Goal: Task Accomplishment & Management: Manage account settings

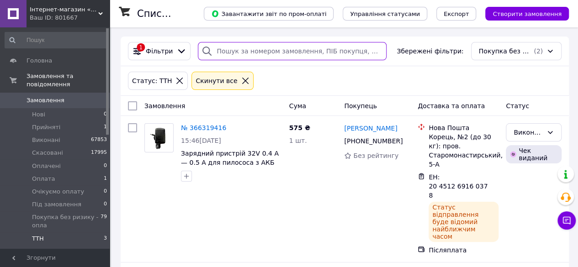
click at [235, 49] on input "search" at bounding box center [292, 51] width 189 height 18
paste input "20451269162841"
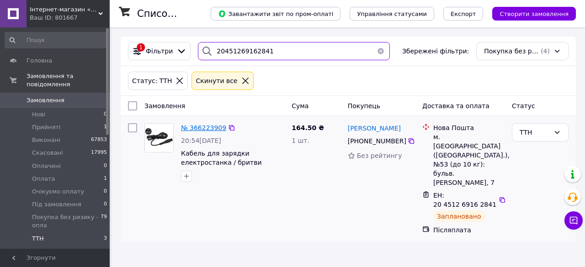
type input "20451269162841"
click at [190, 132] on span "№ 366223909" at bounding box center [203, 127] width 45 height 7
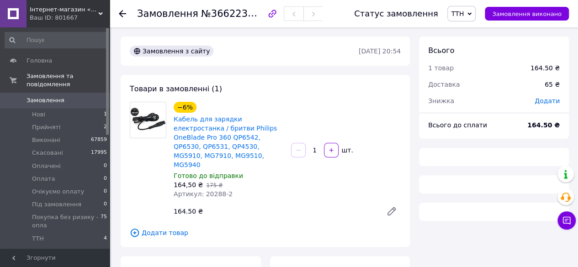
click at [229, 14] on span "№366223909" at bounding box center [233, 13] width 65 height 11
copy span "366223909"
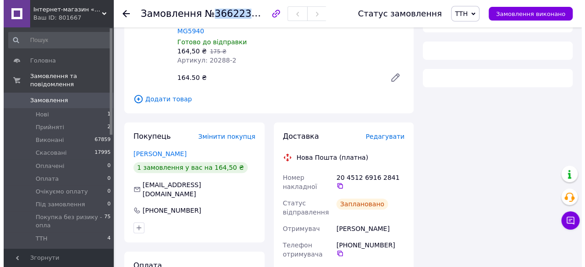
scroll to position [137, 0]
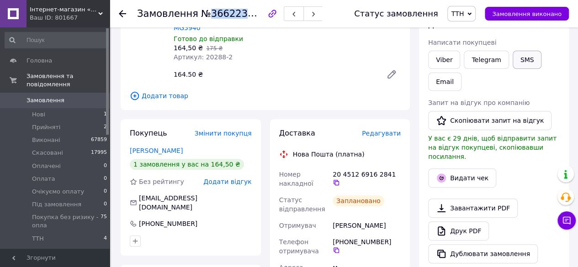
click at [522, 57] on button "SMS" at bounding box center [527, 60] width 29 height 18
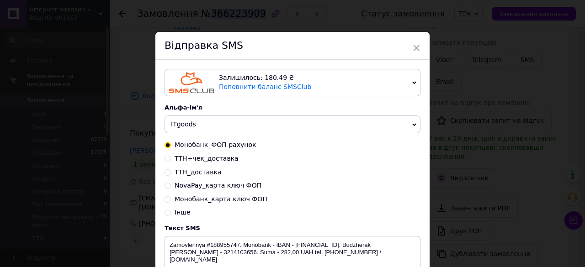
click at [199, 170] on span "ТТН_доставка" at bounding box center [198, 172] width 47 height 7
click at [171, 170] on input "ТТН_доставка" at bounding box center [168, 172] width 6 height 6
radio input "true"
radio input "false"
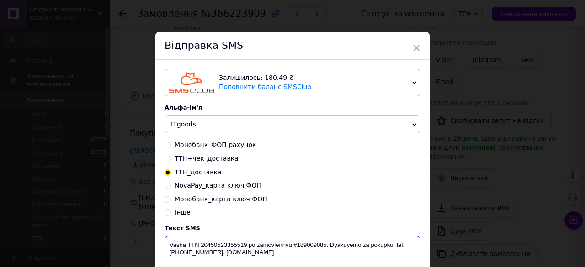
click at [301, 243] on textarea "Vasha TTN 20450523355519 po zamovlennyu #189009085. Dyakuyemo za pokupku. tel. …" at bounding box center [293, 260] width 256 height 48
paste textarea "366223909"
click at [231, 246] on textarea "Vasha TTN 20450523355519 po zamovlennyu #366223909. Dyakuyemo za pokupku. tel. …" at bounding box center [293, 260] width 256 height 48
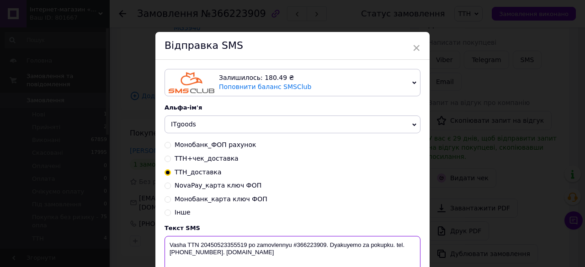
paste textarea "1269162841"
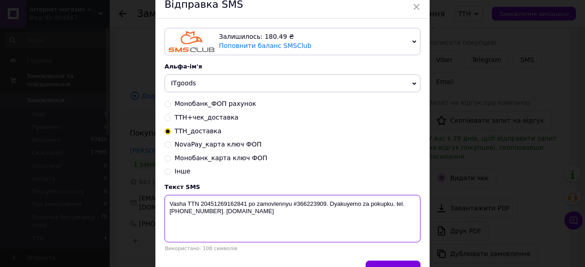
scroll to position [95, 0]
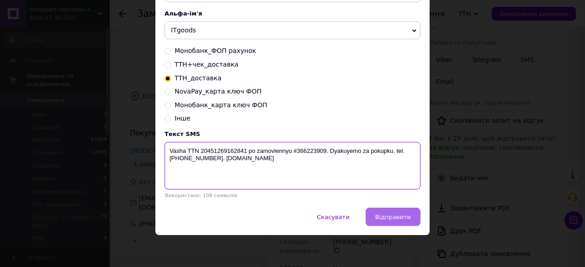
type textarea "Vasha TTN 20451269162841 po zamovlennyu #366223909. Dyakuyemo za pokupku. tel. …"
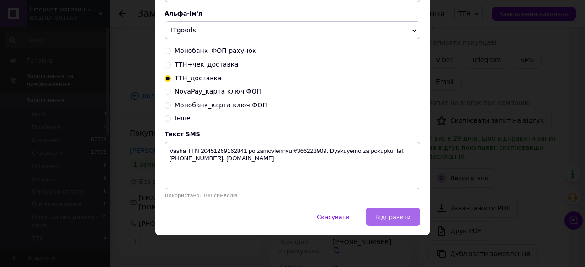
click at [398, 220] on span "Відправити" at bounding box center [393, 217] width 36 height 7
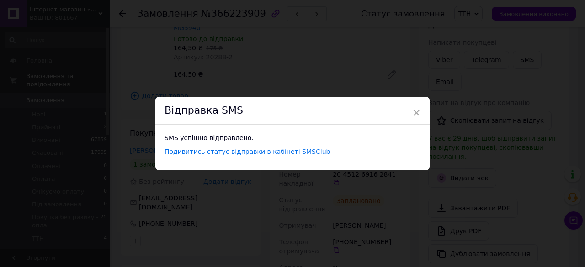
scroll to position [0, 0]
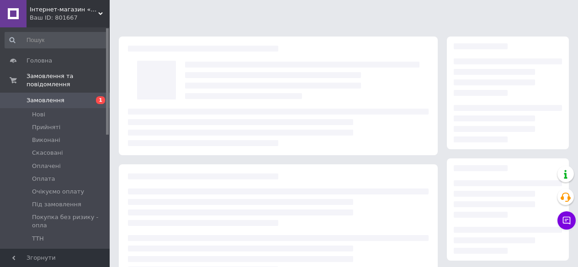
scroll to position [137, 0]
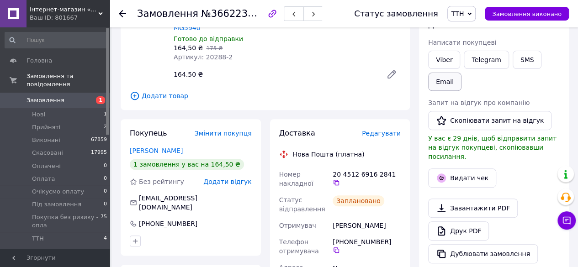
click at [445, 84] on button "Email" at bounding box center [444, 82] width 33 height 18
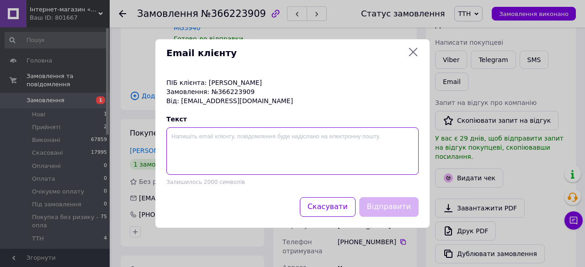
click at [225, 145] on textarea at bounding box center [292, 152] width 252 height 48
paste textarea "Vasha TTN 20451269162841 po zamovlennyu #366223909. Dyakuyemo za pokupku. tel. …"
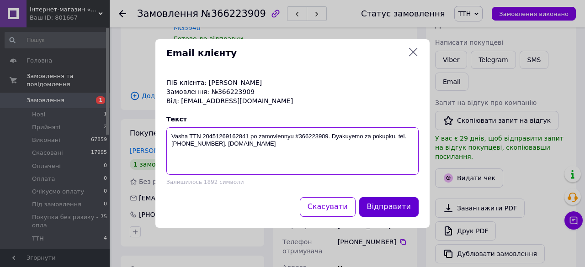
type textarea "Vasha TTN 20451269162841 po zamovlennyu #366223909. Dyakuyemo za pokupku. tel. …"
click at [390, 202] on button "Відправити" at bounding box center [388, 207] width 59 height 20
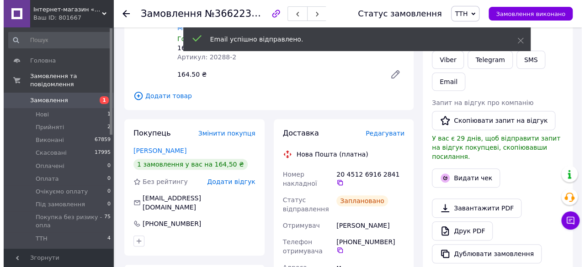
scroll to position [229, 0]
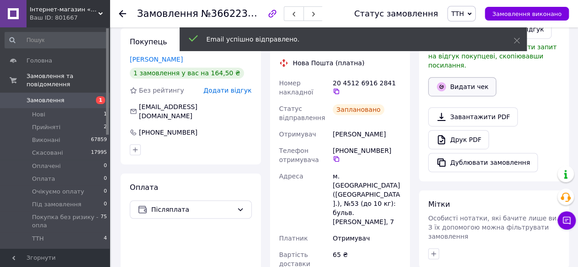
click at [484, 79] on button "Видати чек" at bounding box center [462, 86] width 68 height 19
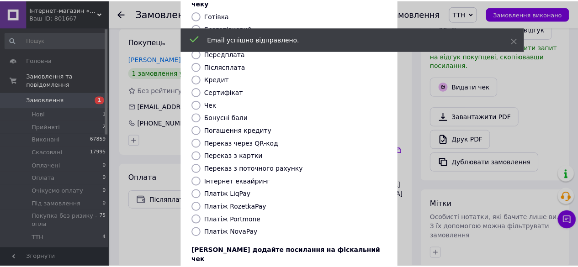
scroll to position [124, 0]
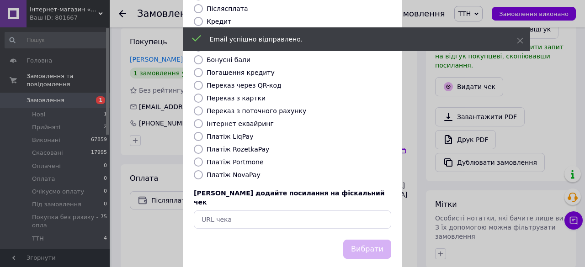
click at [240, 171] on label "Платіж NovaPay" at bounding box center [234, 174] width 54 height 7
click at [203, 170] on input "Платіж NovaPay" at bounding box center [198, 174] width 9 height 9
radio input "true"
click at [345, 238] on div "Вибрати" at bounding box center [367, 249] width 52 height 23
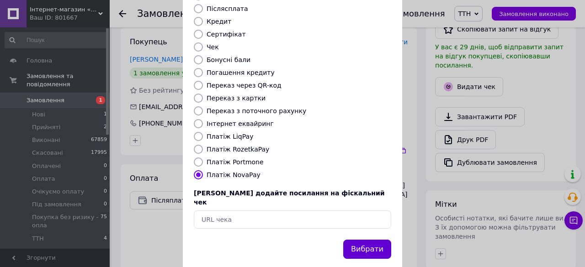
click at [367, 240] on button "Вибрати" at bounding box center [367, 250] width 48 height 20
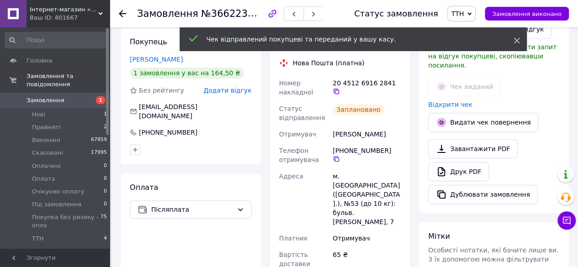
click at [516, 43] on icon at bounding box center [517, 40] width 6 height 6
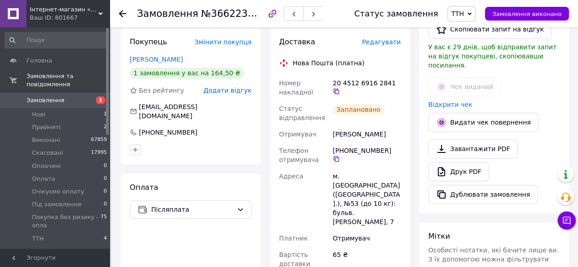
click at [474, 10] on span "ТТН" at bounding box center [461, 14] width 29 height 16
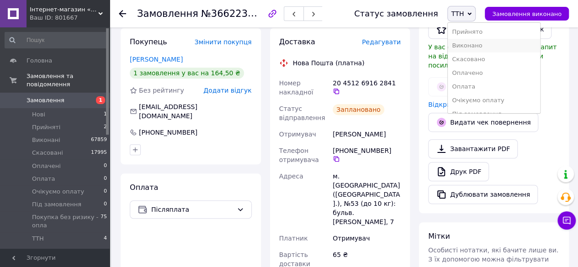
click at [473, 43] on li "Виконано" at bounding box center [494, 46] width 92 height 14
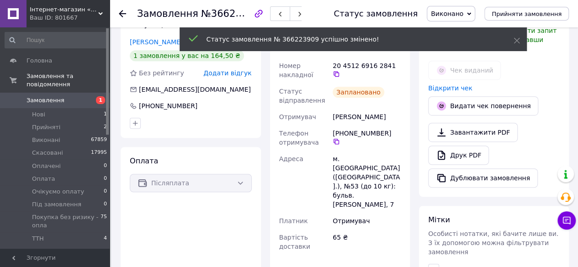
drag, startPoint x: 76, startPoint y: 232, endPoint x: 208, endPoint y: 11, distance: 256.6
click at [76, 233] on li "ТТН 4" at bounding box center [56, 241] width 112 height 17
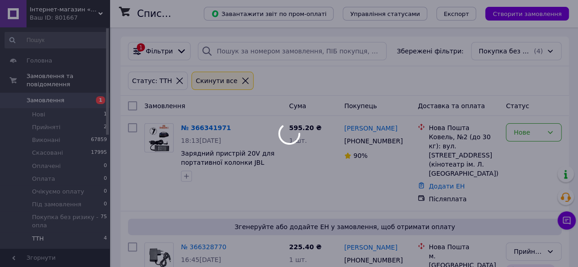
click at [236, 50] on div at bounding box center [289, 133] width 578 height 267
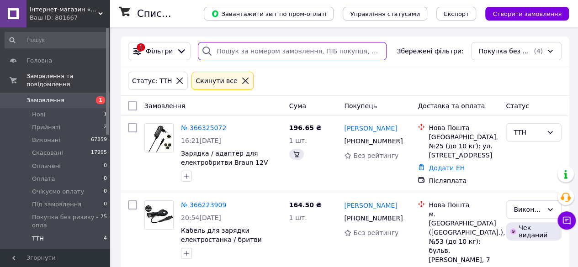
click at [242, 49] on input "search" at bounding box center [292, 51] width 189 height 18
paste input "20451269164462"
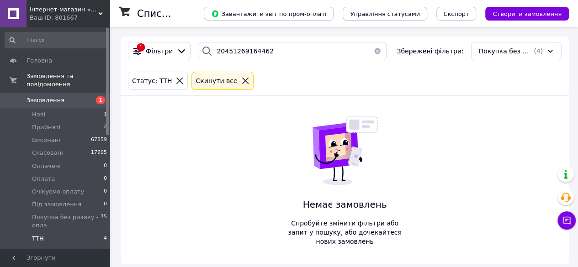
drag, startPoint x: 237, startPoint y: 34, endPoint x: 237, endPoint y: 62, distance: 27.4
click at [240, 42] on div "Список замовлень Завантажити звіт по пром-оплаті Управління статусами Експорт С…" at bounding box center [345, 150] width 467 height 246
click at [237, 53] on input "20451269164462" at bounding box center [292, 51] width 189 height 18
paste input "0 98 411 85 52"
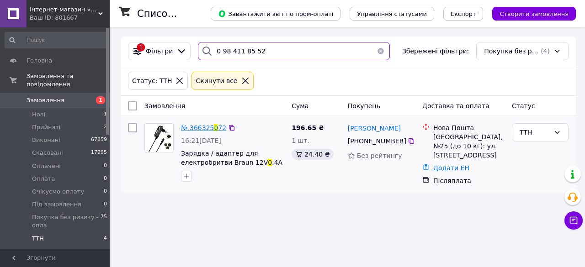
type input "0 98 411 85 52"
click at [205, 130] on span "№ 366325" at bounding box center [197, 127] width 33 height 7
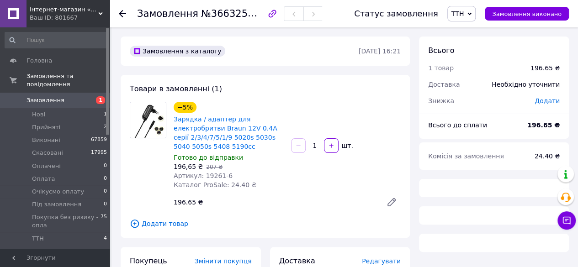
click at [221, 12] on span "№366325072" at bounding box center [233, 13] width 65 height 11
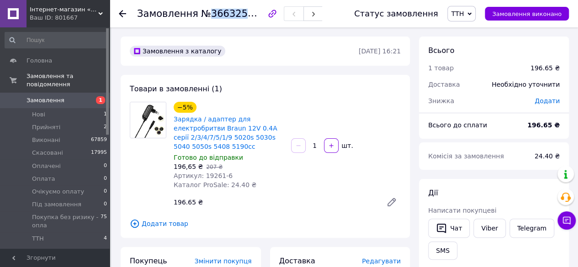
copy span "366325072"
click at [450, 245] on button "SMS" at bounding box center [442, 251] width 29 height 18
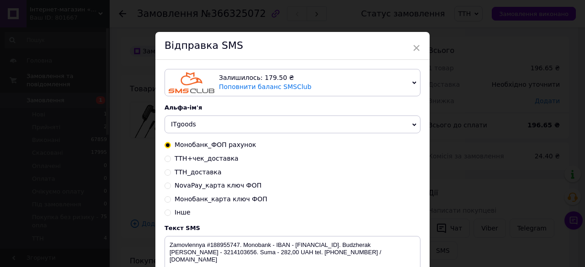
click at [190, 176] on span "ТТН_доставка" at bounding box center [198, 172] width 47 height 7
click at [171, 175] on input "ТТН_доставка" at bounding box center [168, 172] width 6 height 6
radio input "true"
radio input "false"
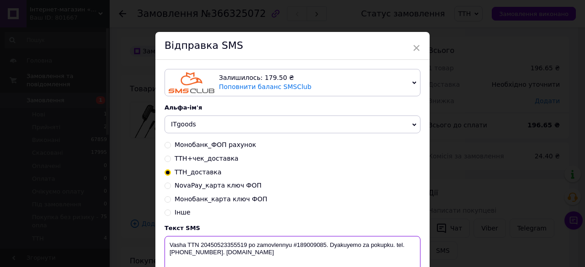
click at [313, 243] on textarea "Vasha TTN 20450523355519 po zamovlennyu #189009085. Dyakuyemo za pokupku. tel. …" at bounding box center [293, 260] width 256 height 48
paste textarea "366325072"
click at [235, 244] on textarea "Vasha TTN 20450523355519 po zamovlennyu #366325072. Dyakuyemo za pokupku. tel. …" at bounding box center [293, 260] width 256 height 48
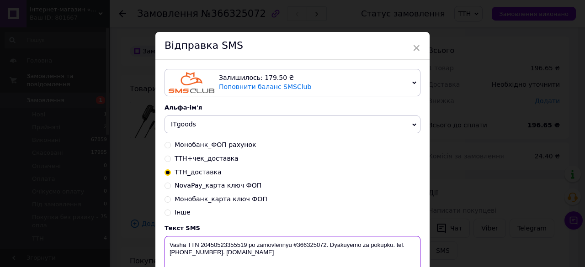
paste textarea "1269164462"
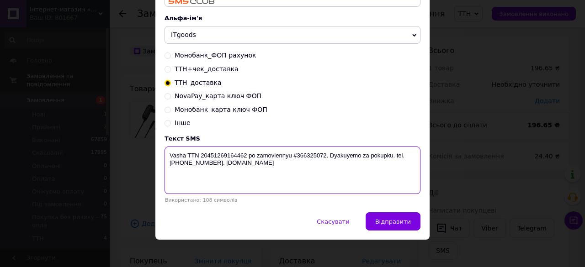
scroll to position [95, 0]
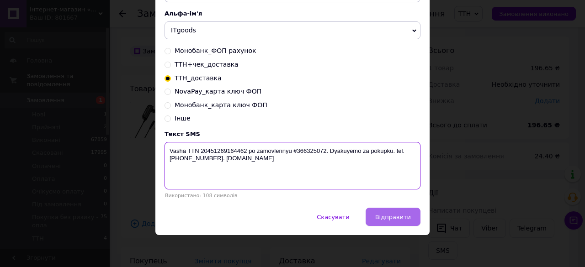
type textarea "Vasha TTN 20451269164462 po zamovlennyu #366325072. Dyakuyemo za pokupku. tel. …"
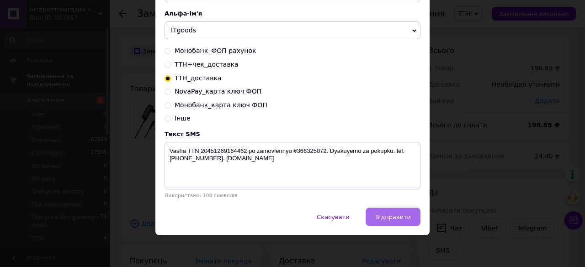
click at [385, 217] on span "Відправити" at bounding box center [393, 217] width 36 height 7
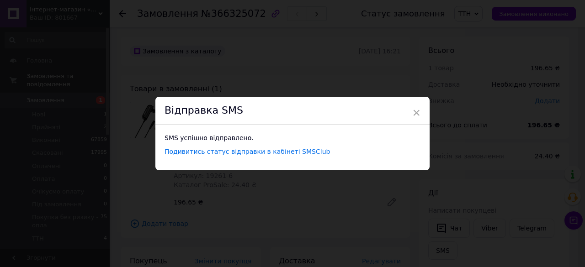
scroll to position [0, 0]
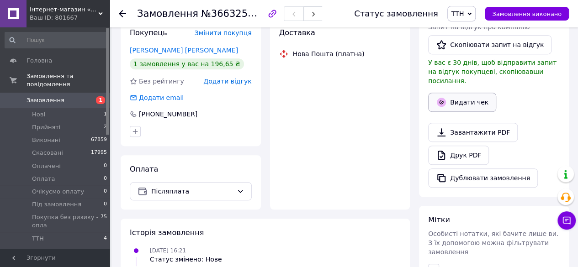
click at [463, 85] on span "У вас є 30 днів, щоб відправити запит на відгук покупцеві, скопіювавши посиланн…" at bounding box center [492, 72] width 128 height 26
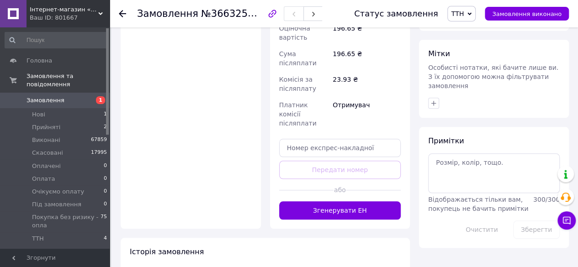
scroll to position [320, 0]
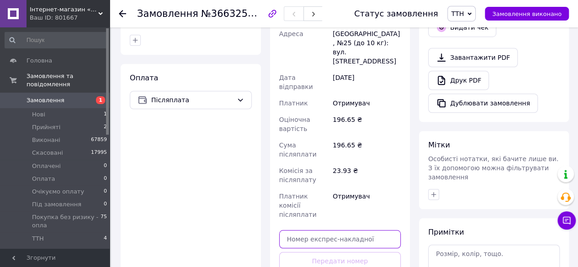
click at [312, 230] on input "text" at bounding box center [340, 239] width 122 height 18
paste input "20451269164462"
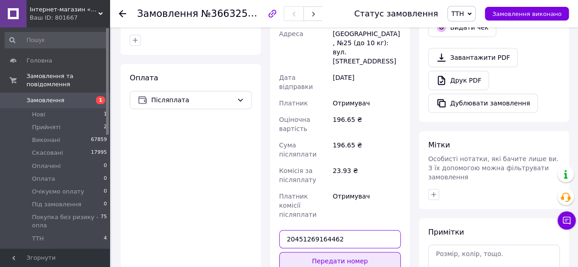
type input "20451269164462"
click at [329, 252] on button "Передати номер" at bounding box center [340, 261] width 122 height 18
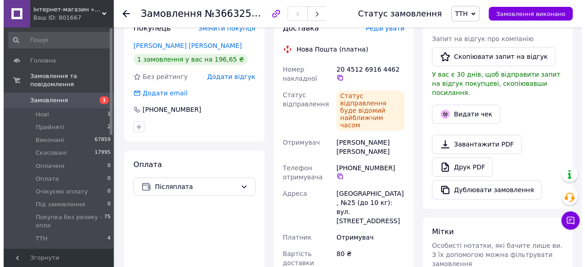
scroll to position [202, 0]
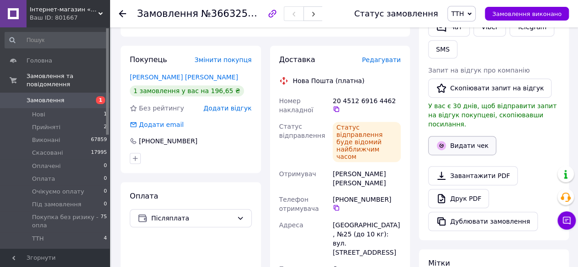
click at [474, 136] on button "Видати чек" at bounding box center [462, 145] width 68 height 19
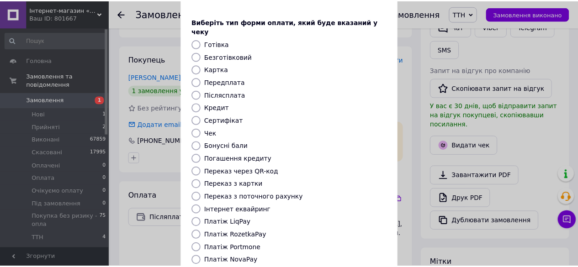
scroll to position [124, 0]
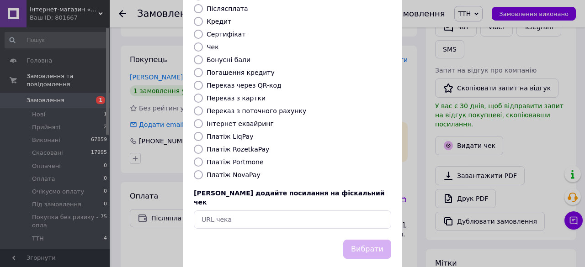
click at [236, 171] on label "Платіж NovaPay" at bounding box center [234, 174] width 54 height 7
click at [203, 170] on input "Платіж NovaPay" at bounding box center [198, 174] width 9 height 9
radio input "true"
click at [371, 240] on button "Вибрати" at bounding box center [367, 250] width 48 height 20
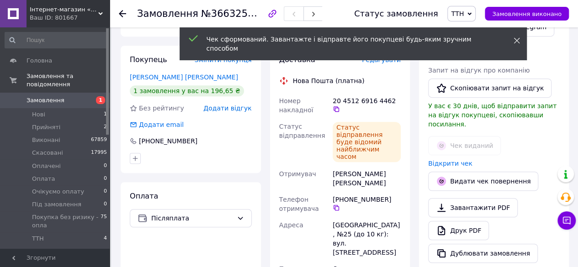
click at [516, 39] on icon at bounding box center [517, 40] width 6 height 6
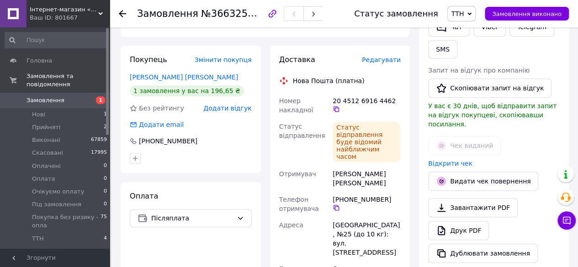
click at [454, 11] on div "Статус замовлення ТТН Прийнято Виконано Скасовано Оплачено Оплата Очікуємо опла…" at bounding box center [457, 14] width 224 height 16
click at [468, 19] on span "ТТН" at bounding box center [461, 14] width 29 height 16
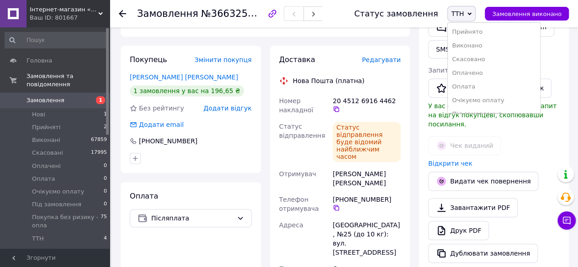
drag, startPoint x: 471, startPoint y: 45, endPoint x: 373, endPoint y: 40, distance: 97.9
click at [471, 46] on li "Виконано" at bounding box center [494, 46] width 92 height 14
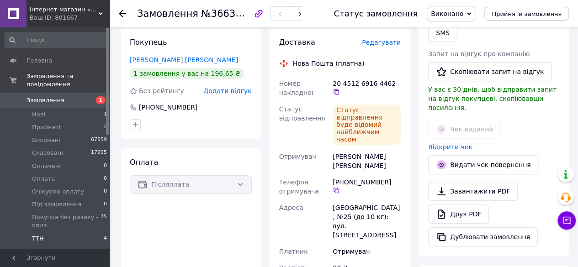
click at [56, 233] on li "ТТН 4" at bounding box center [56, 241] width 112 height 17
